Goal: Task Accomplishment & Management: Manage account settings

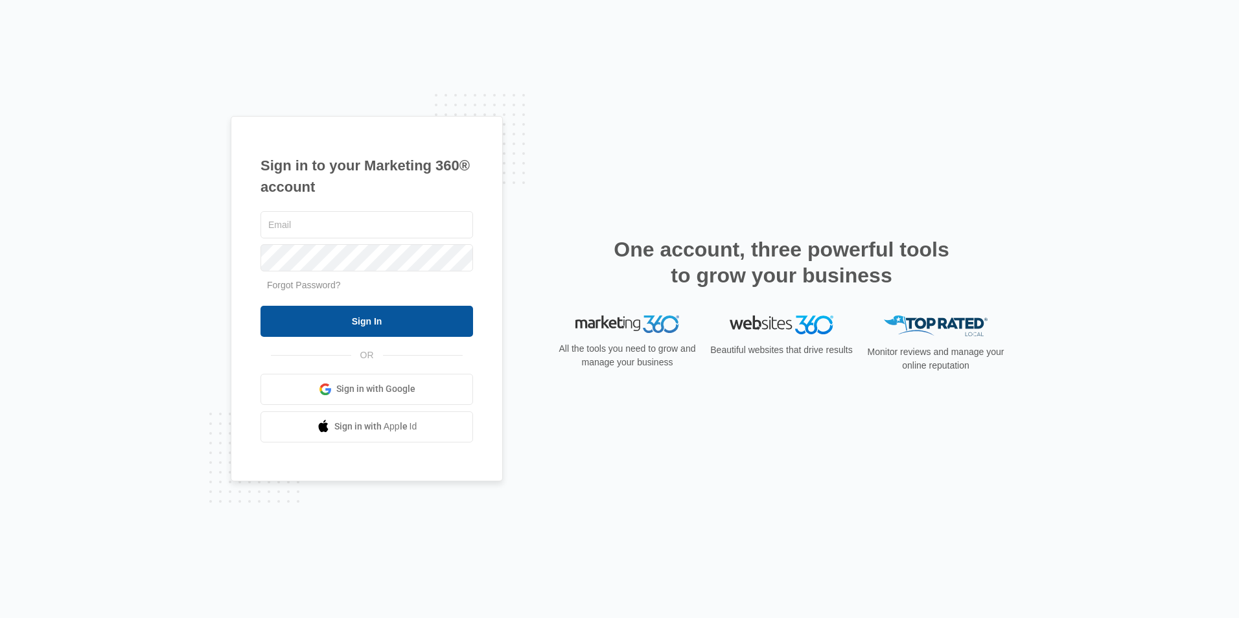
type input "[EMAIL_ADDRESS][DOMAIN_NAME]"
click at [393, 316] on input "Sign In" at bounding box center [366, 321] width 213 height 31
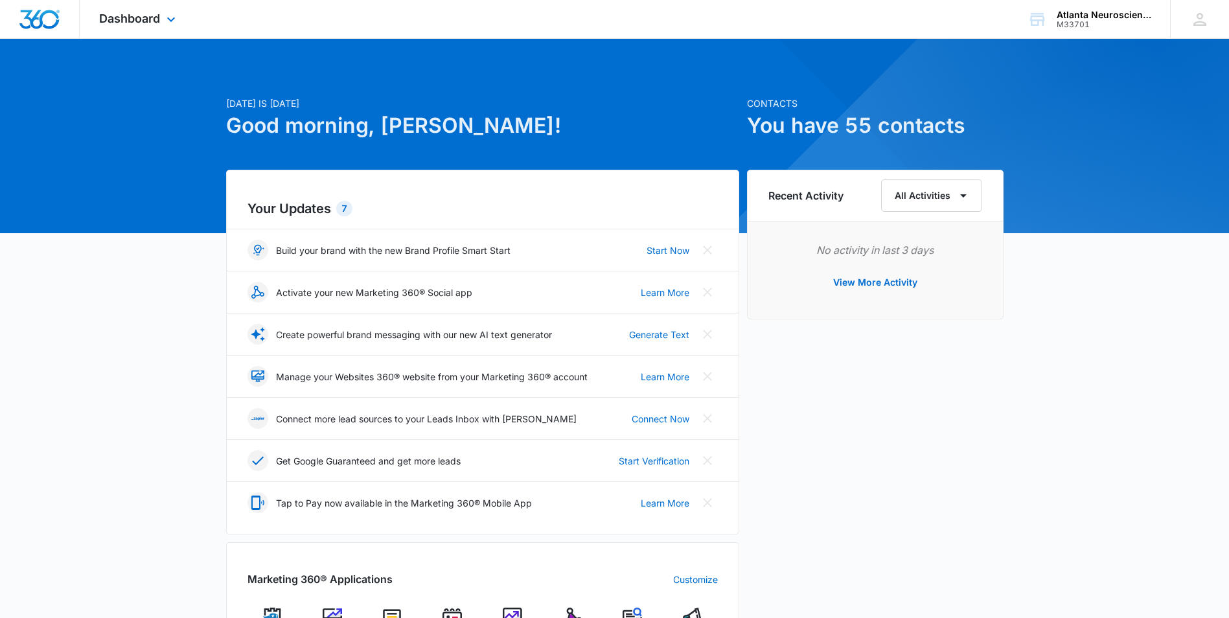
click at [156, 27] on div "Dashboard Apps Reputation Websites Forms CRM Email Social Content Ads Intellige…" at bounding box center [139, 19] width 119 height 38
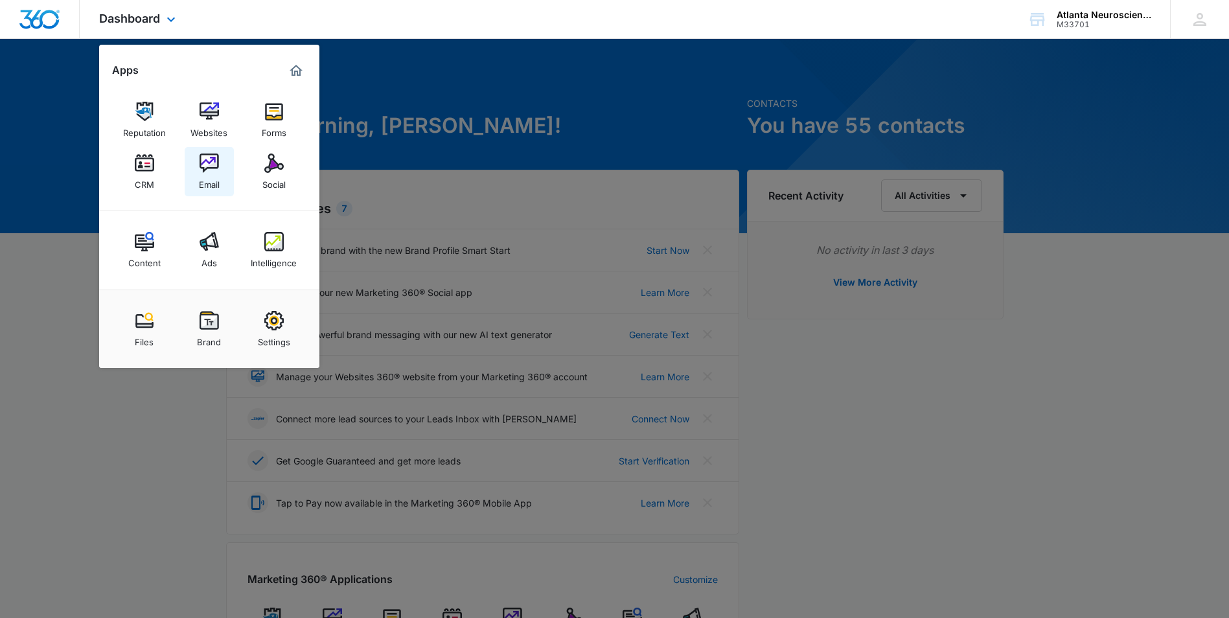
click at [202, 170] on img at bounding box center [209, 163] width 19 height 19
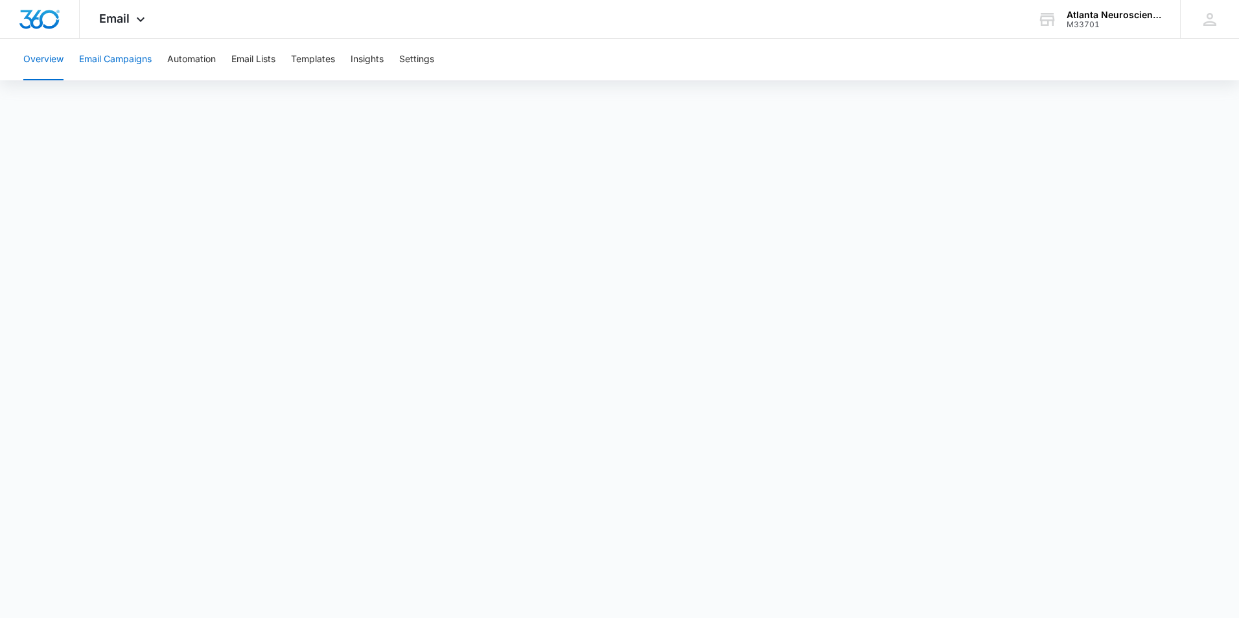
click at [125, 59] on button "Email Campaigns" at bounding box center [115, 59] width 73 height 41
